Goal: Communication & Community: Answer question/provide support

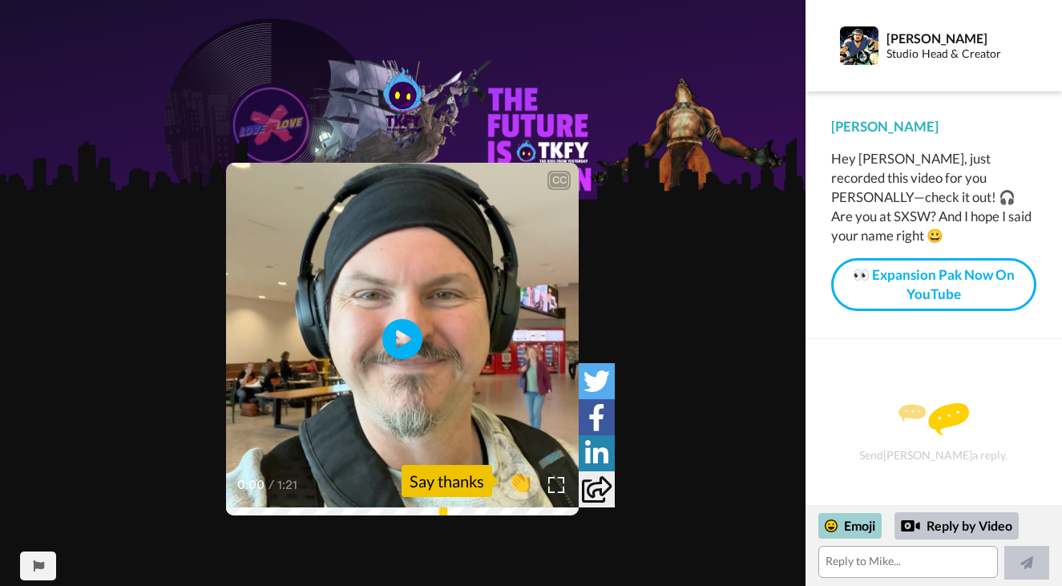
click at [840, 527] on div "Emoji" at bounding box center [849, 526] width 63 height 26
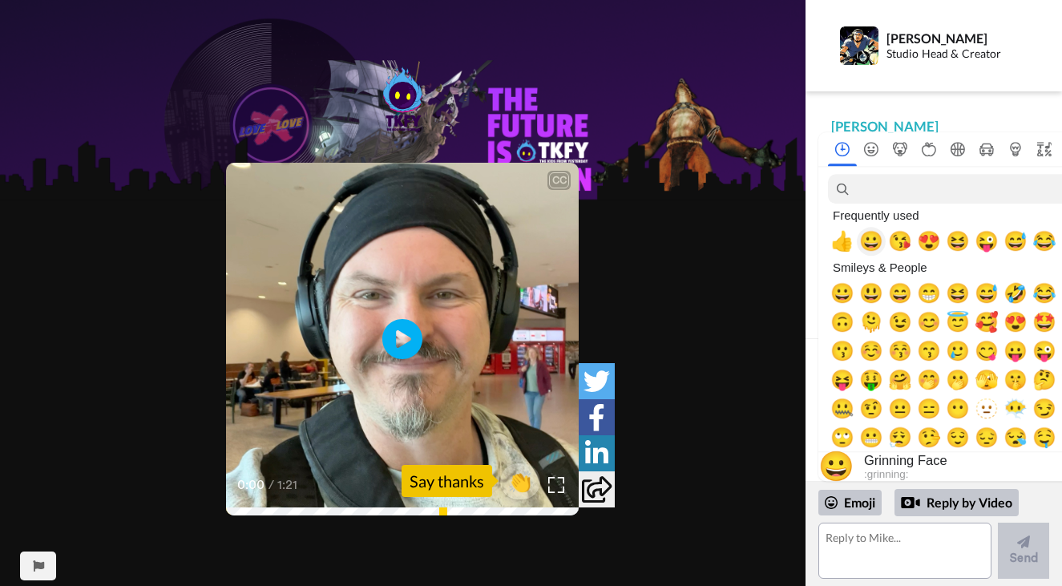
click at [872, 247] on span "😀" at bounding box center [871, 241] width 24 height 22
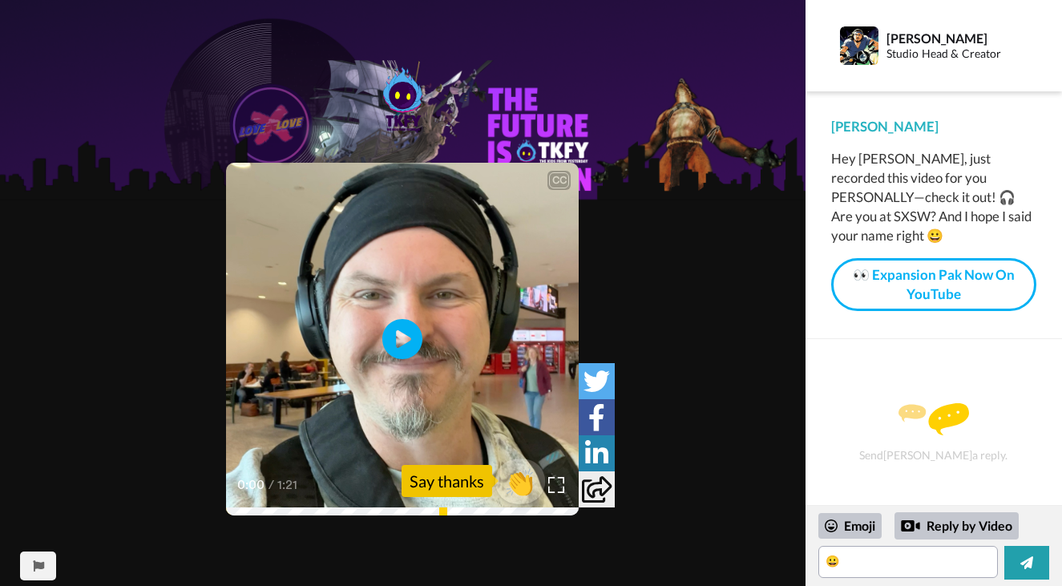
click at [517, 480] on span "👏" at bounding box center [520, 481] width 50 height 32
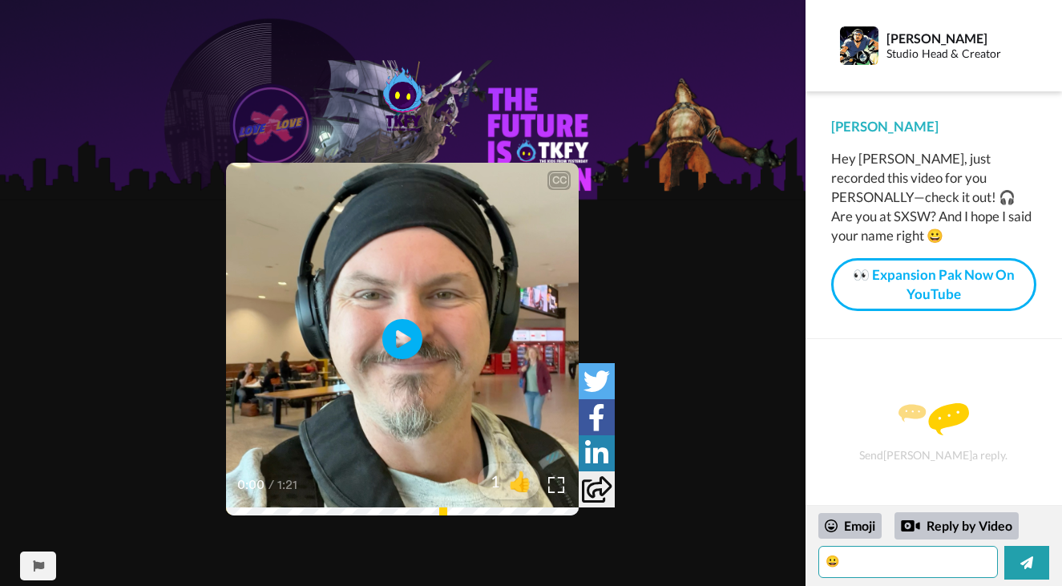
click at [860, 563] on textarea "😀 👏" at bounding box center [908, 562] width 180 height 32
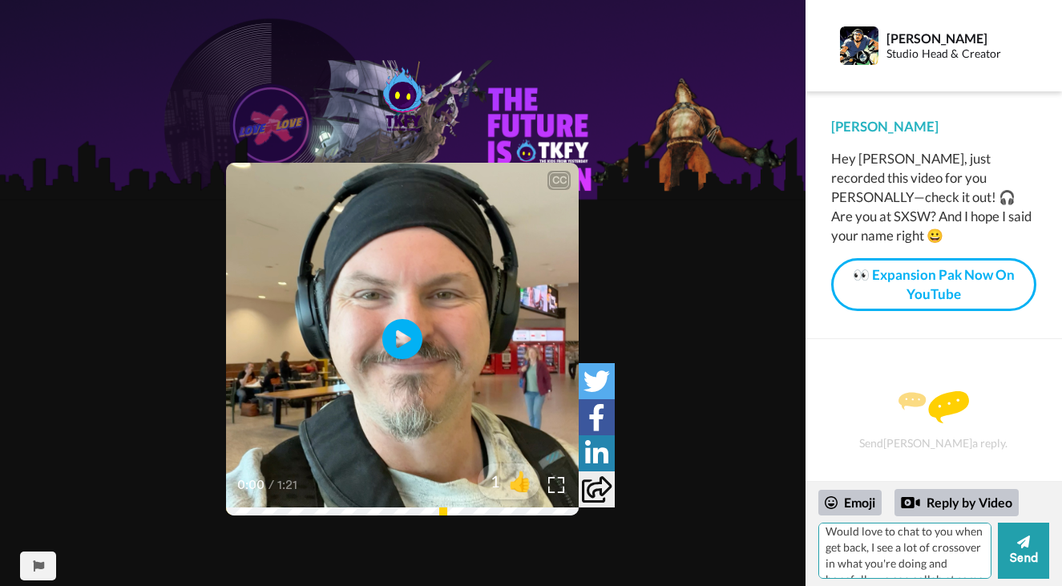
scroll to position [159, 0]
click at [833, 571] on textarea "😀 👏 thanks so much for the message [PERSON_NAME]! That was lovely. So chuffed y…" at bounding box center [904, 550] width 173 height 56
click at [833, 563] on textarea "😀 👏 thanks so much for the message [PERSON_NAME]! That was lovely. So chuffed y…" at bounding box center [904, 550] width 173 height 56
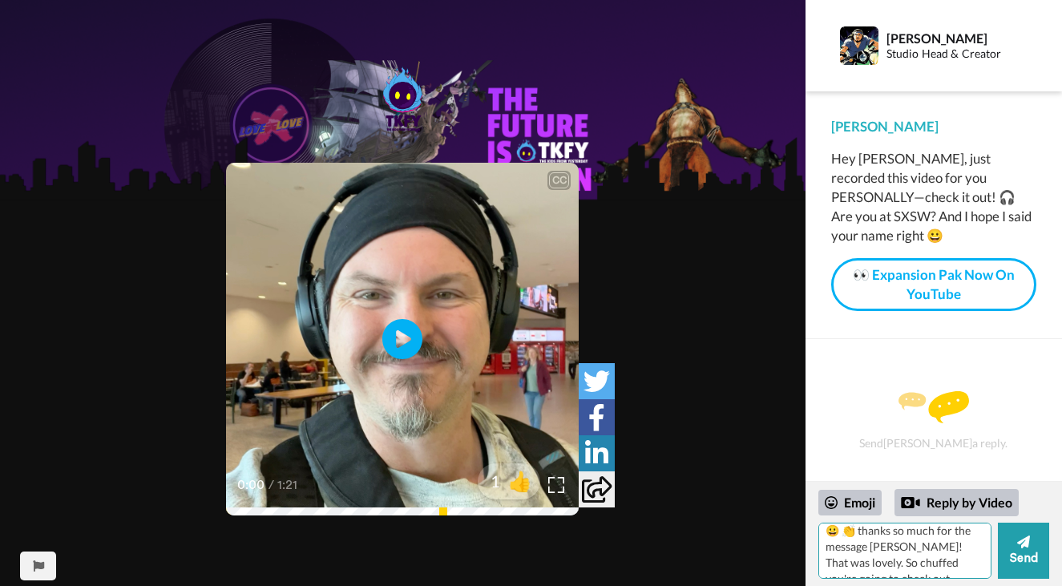
click at [833, 563] on textarea "😀 👏 thanks so much for the message [PERSON_NAME]! That was lovely. So chuffed y…" at bounding box center [904, 550] width 173 height 56
click at [911, 565] on textarea "😀 👏 thanks so much for the message [PERSON_NAME]! That was lovely. *So* chuffed…" at bounding box center [904, 550] width 173 height 56
click at [883, 566] on textarea "😀 👏 thanks so much for the message [PERSON_NAME]! That was lovely. *So* chuffed…" at bounding box center [904, 550] width 173 height 56
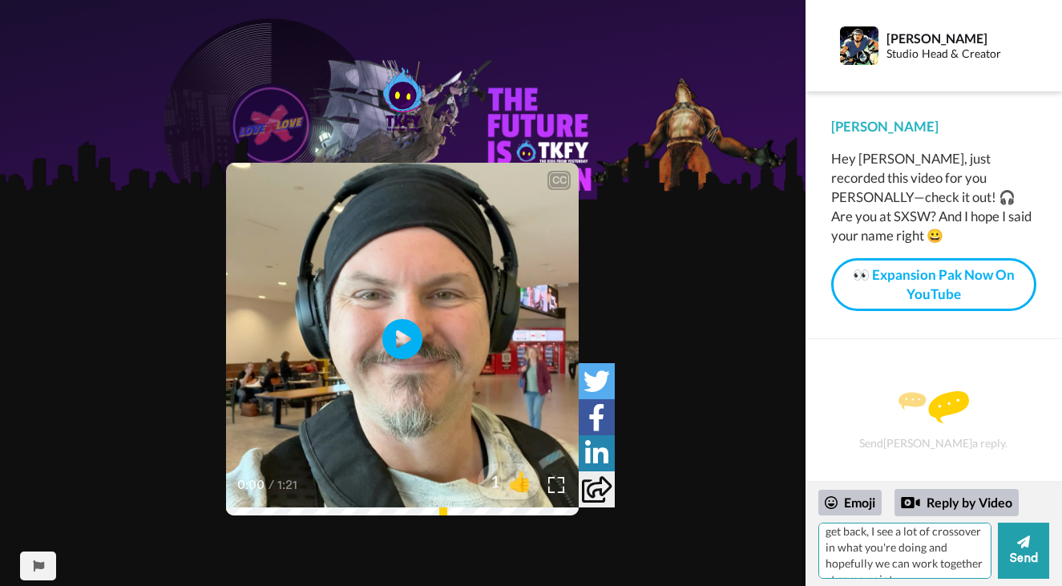
click at [898, 561] on textarea "😀 👏 thanks so much for the message [PERSON_NAME]! That was lovely. *So* chuffed…" at bounding box center [904, 550] width 173 height 56
drag, startPoint x: 891, startPoint y: 564, endPoint x: 819, endPoint y: 565, distance: 72.1
click at [819, 565] on textarea "😀 👏 thanks so much for the message [PERSON_NAME]! That was lovely. *So* chuffed…" at bounding box center [904, 550] width 173 height 56
click at [934, 572] on textarea "😀 👏 thanks so much for the message [PERSON_NAME]! That was lovely. *So* chuffed…" at bounding box center [904, 550] width 173 height 56
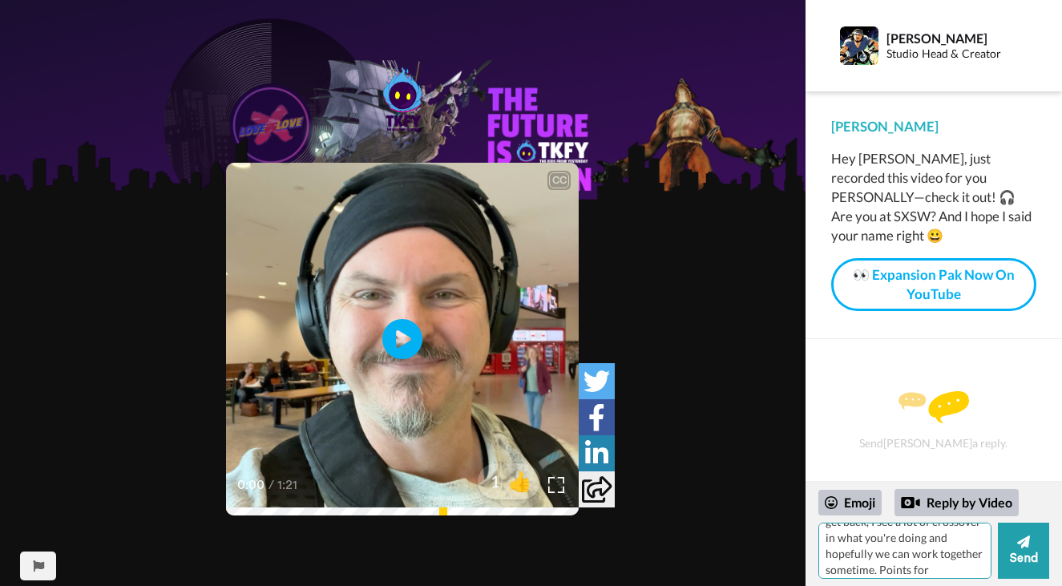
scroll to position [197, 0]
click at [885, 538] on textarea "😀 👏 thanks so much for the message [PERSON_NAME]! That was lovely. *So* chuffed…" at bounding box center [904, 550] width 173 height 56
click at [923, 563] on textarea "😀 👏 thanks so much for the message [PERSON_NAME]! That was lovely. *So* chuffed…" at bounding box center [904, 550] width 173 height 56
click at [916, 567] on textarea "😀 👏 thanks so much for the message [PERSON_NAME]! That was lovely. *So* chuffed…" at bounding box center [904, 550] width 173 height 56
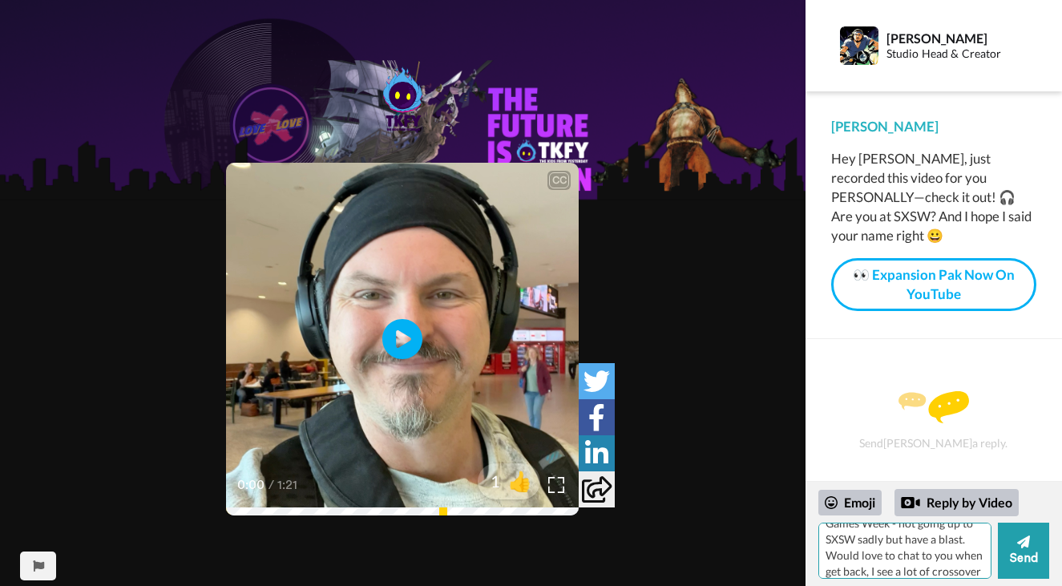
scroll to position [0, 0]
click at [967, 539] on textarea "😀 👏 thanks so much for the message [PERSON_NAME]! That was lovely. *So* chuffed…" at bounding box center [904, 550] width 173 height 56
click at [917, 556] on textarea "😀 👏 thanks so much for the gorgeous message [PERSON_NAME]! That was lovely. *So…" at bounding box center [904, 550] width 173 height 56
click at [857, 554] on textarea "😀 👏 thanks so much for the gorgeous message, [PERSON_NAME]! That was lovely. *S…" at bounding box center [904, 550] width 173 height 56
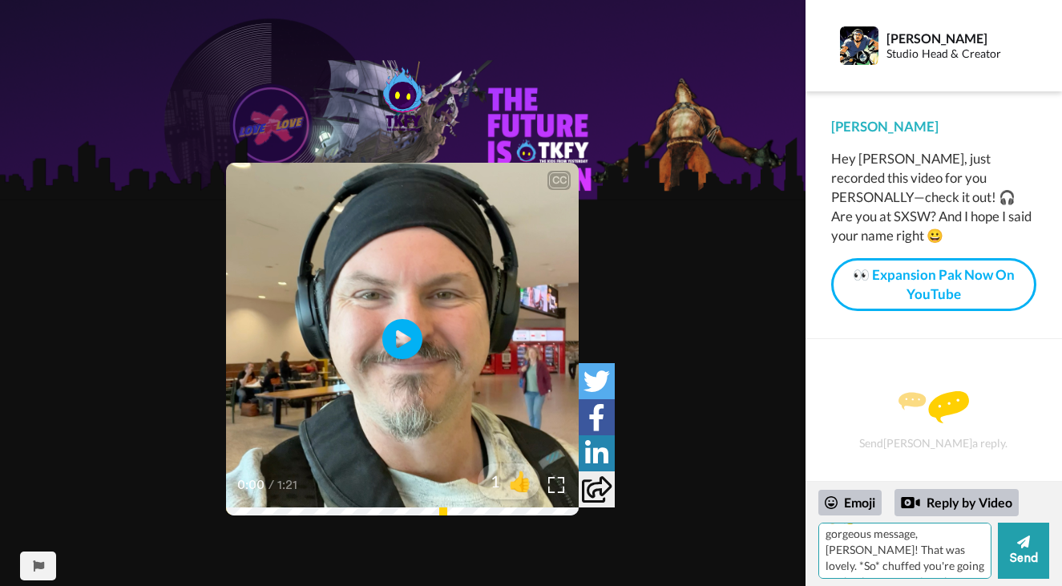
click at [857, 554] on textarea "😀 👏 thanks so much for the gorgeous message, [PERSON_NAME]! That was lovely. *S…" at bounding box center [904, 550] width 173 height 56
click at [936, 539] on textarea "😀 👏 thanks so much for the gorgeous message, [PERSON_NAME]! That put a smile on…" at bounding box center [904, 550] width 173 height 56
click at [926, 556] on textarea "😀 👏 thanks so much for the gorgeous message, [PERSON_NAME]! That put a smile on…" at bounding box center [904, 550] width 173 height 56
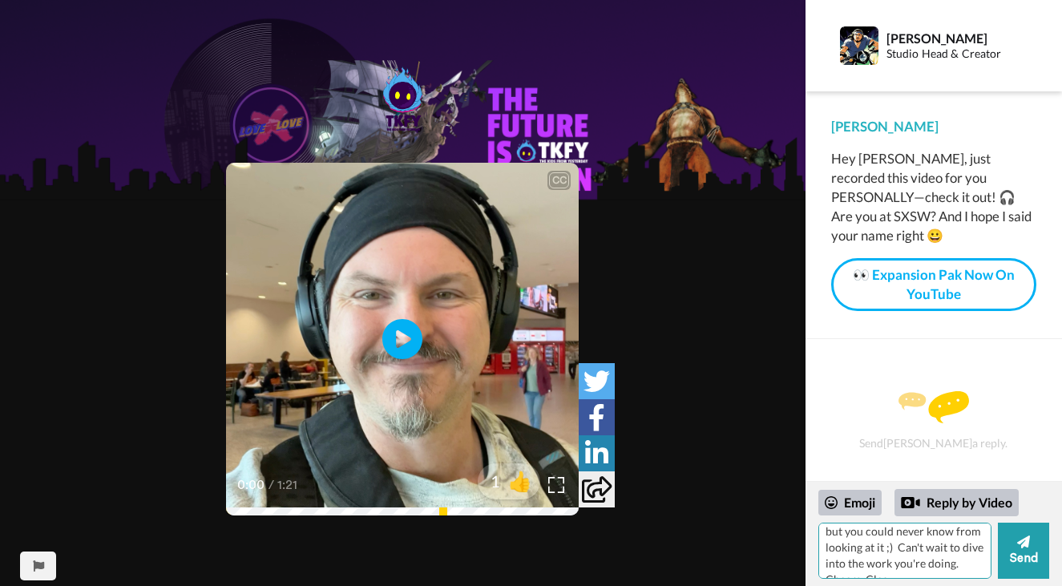
click at [971, 551] on textarea "😀 👏 thanks so much for the gorgeous message, [PERSON_NAME]! That put a smile on…" at bounding box center [904, 550] width 173 height 56
type textarea "😀 👏 thanks so much for the gorgeous message, [PERSON_NAME]! That put a smile on…"
click at [1020, 542] on icon at bounding box center [1023, 541] width 13 height 13
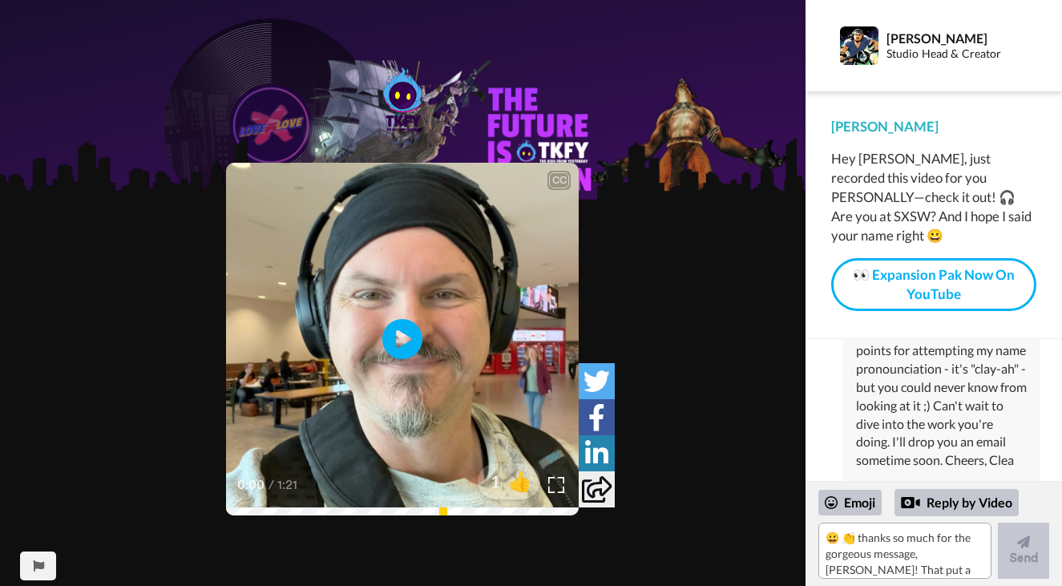
scroll to position [352, 0]
